Goal: Information Seeking & Learning: Learn about a topic

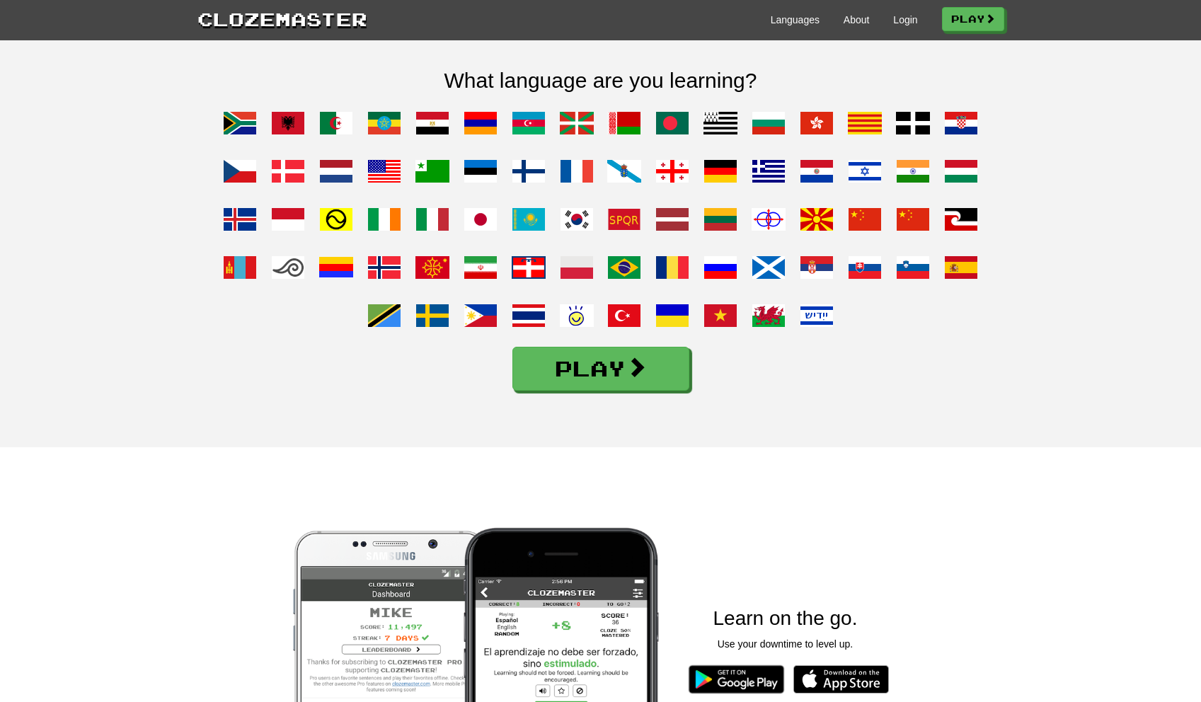
scroll to position [1107, 0]
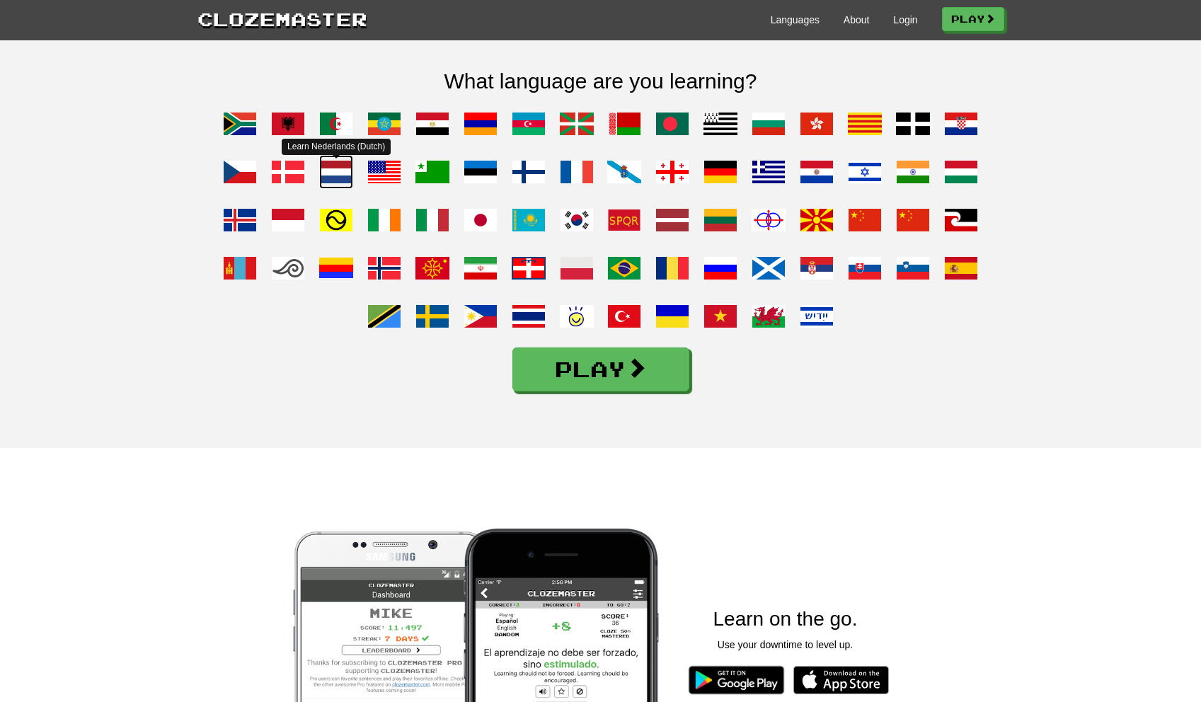
click at [331, 189] on span at bounding box center [336, 172] width 34 height 34
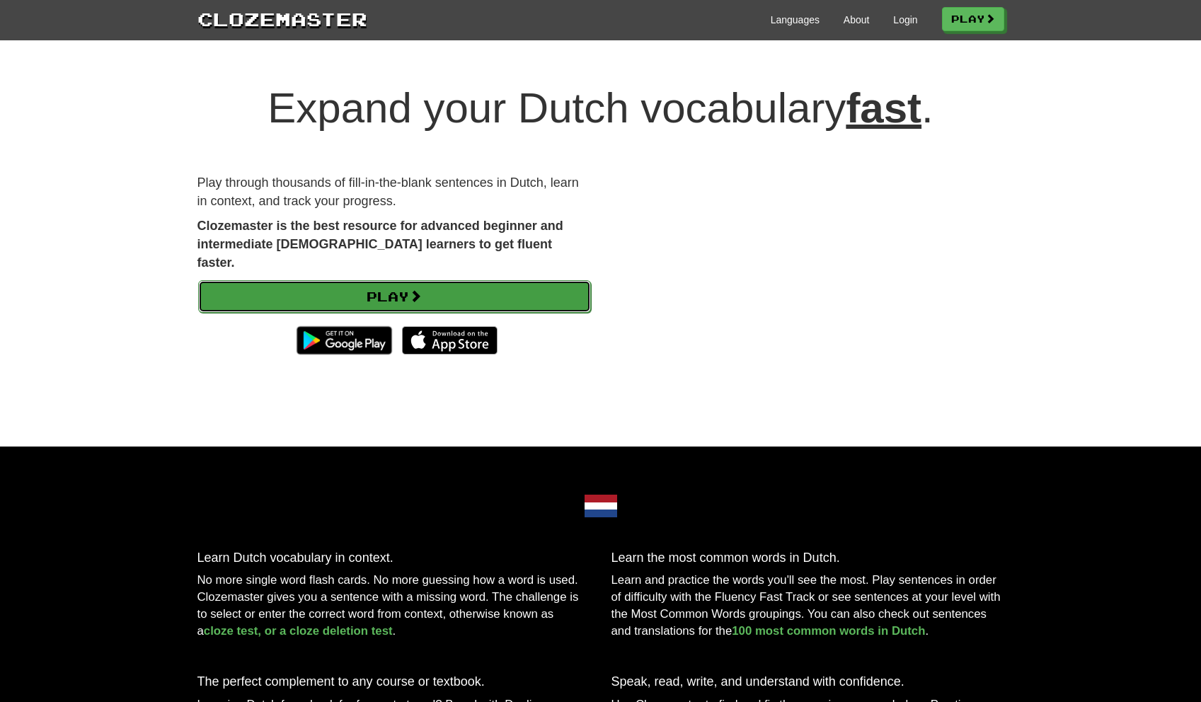
click at [409, 280] on link "Play" at bounding box center [394, 296] width 393 height 33
